Goal: Use online tool/utility

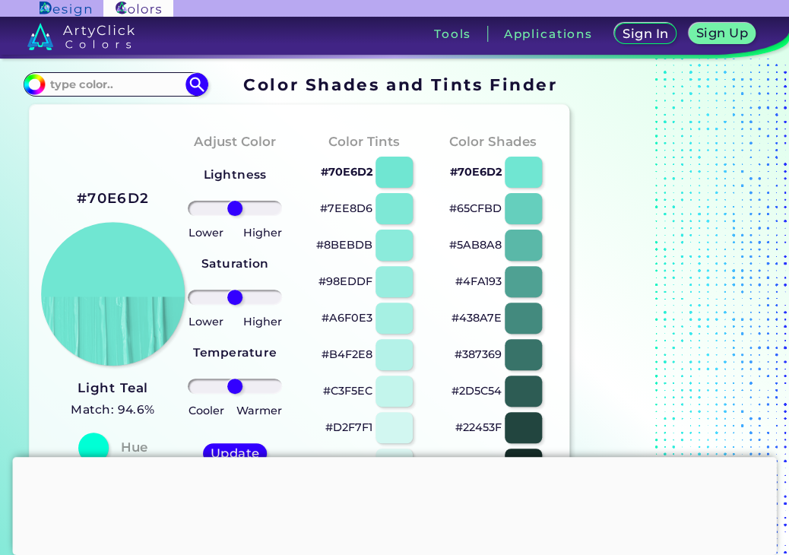
drag, startPoint x: 102, startPoint y: 308, endPoint x: 149, endPoint y: 293, distance: 49.3
click at [103, 308] on img at bounding box center [113, 294] width 144 height 144
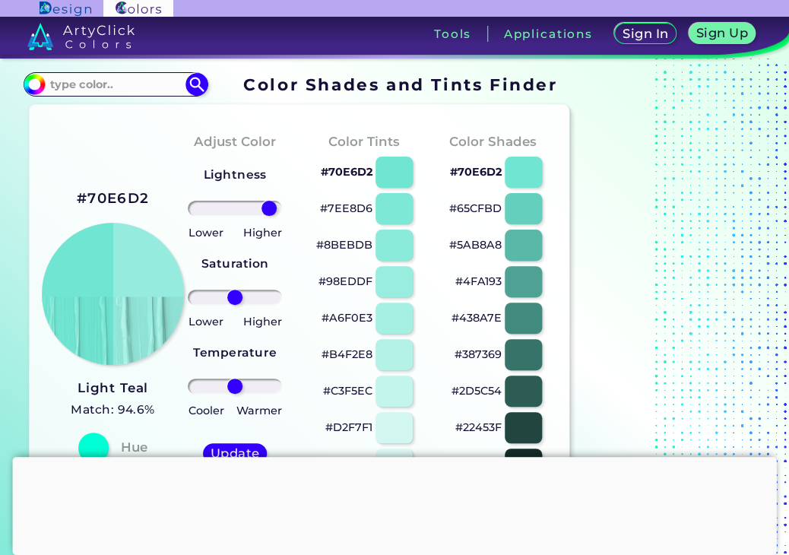
drag, startPoint x: 234, startPoint y: 210, endPoint x: 268, endPoint y: 204, distance: 34.6
type input "86"
click at [268, 204] on input "range" at bounding box center [235, 208] width 94 height 15
drag, startPoint x: 236, startPoint y: 294, endPoint x: 224, endPoint y: 294, distance: 12.2
click at [224, 294] on input "range" at bounding box center [235, 297] width 94 height 15
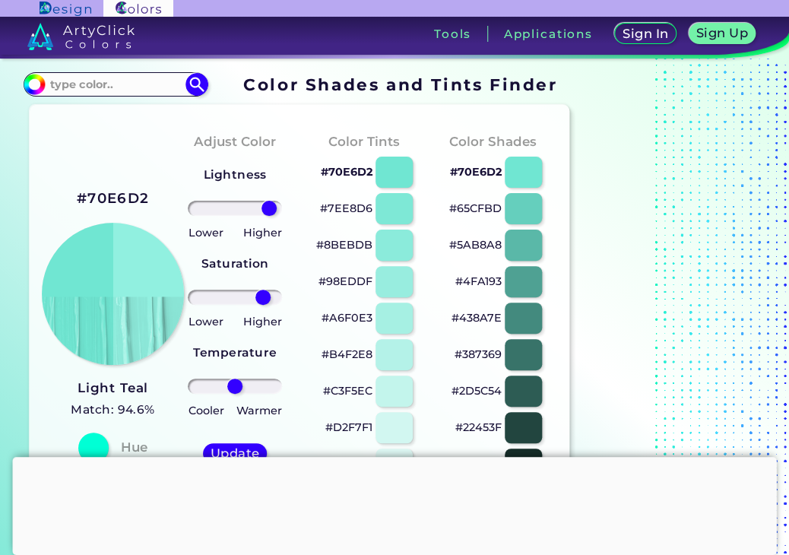
drag, startPoint x: 228, startPoint y: 295, endPoint x: 262, endPoint y: 302, distance: 34.9
type input "70"
click at [262, 302] on input "range" at bounding box center [235, 297] width 94 height 15
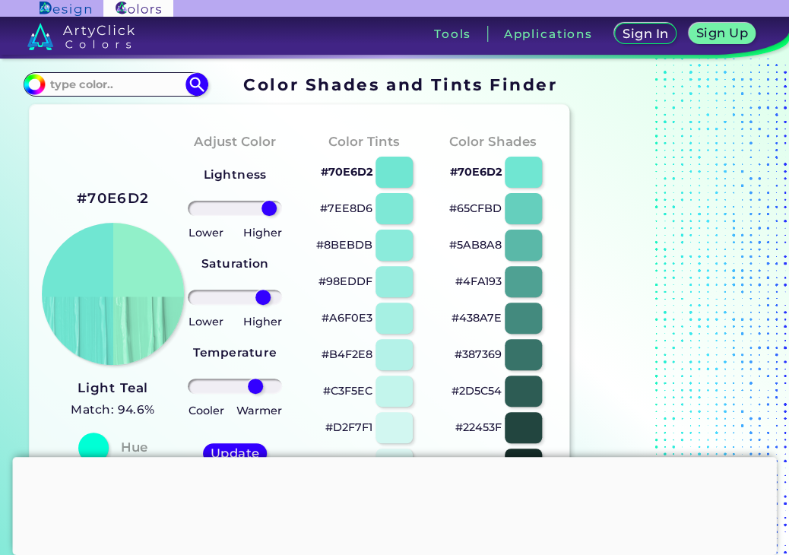
drag, startPoint x: 233, startPoint y: 382, endPoint x: 255, endPoint y: 383, distance: 22.1
type input "52"
click at [255, 383] on input "range" at bounding box center [235, 385] width 94 height 15
drag, startPoint x: 447, startPoint y: 247, endPoint x: 505, endPoint y: 262, distance: 60.5
click at [505, 262] on div "#5AB8A8" at bounding box center [492, 244] width 104 height 36
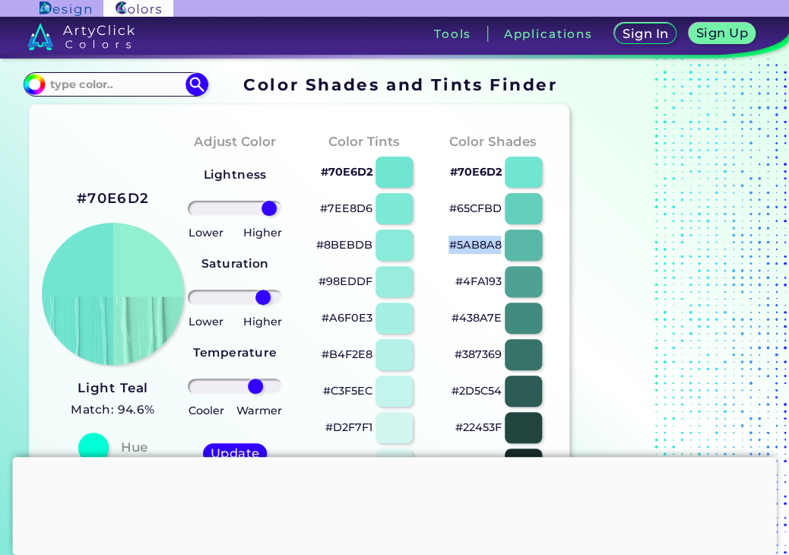
copy div "#5AB8A8"
